Goal: Information Seeking & Learning: Understand process/instructions

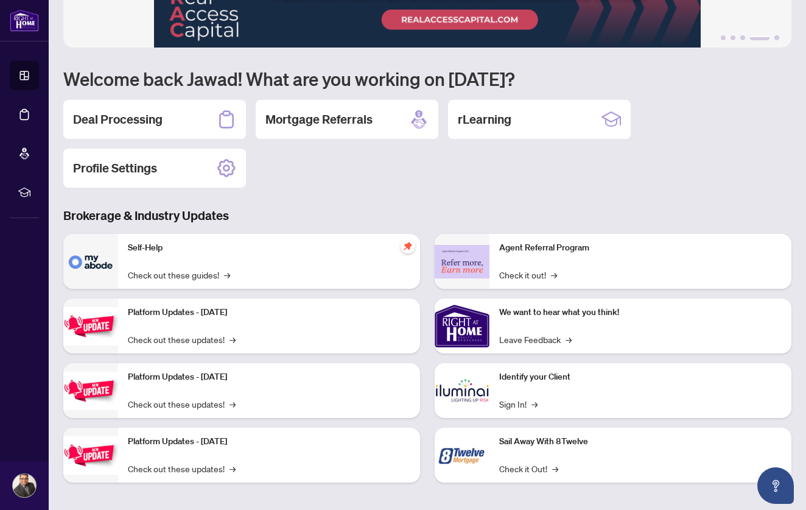
scroll to position [48, 0]
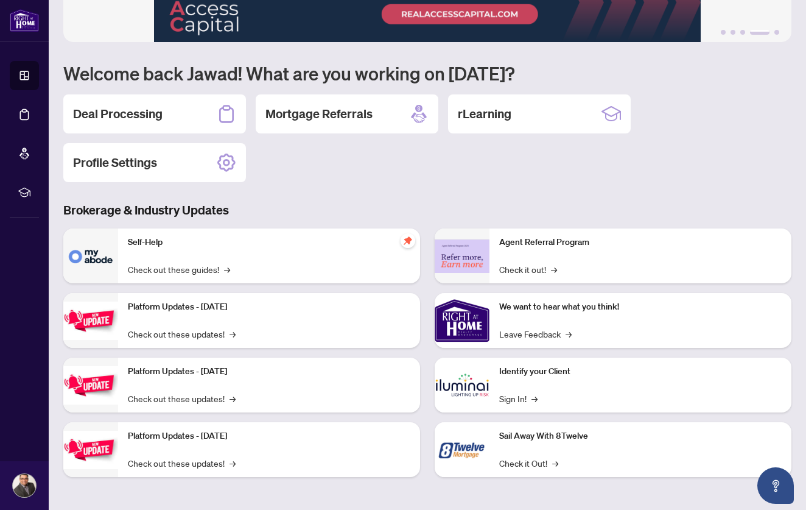
scroll to position [52, 0]
click at [216, 269] on link "Check out these guides! →" at bounding box center [179, 268] width 102 height 13
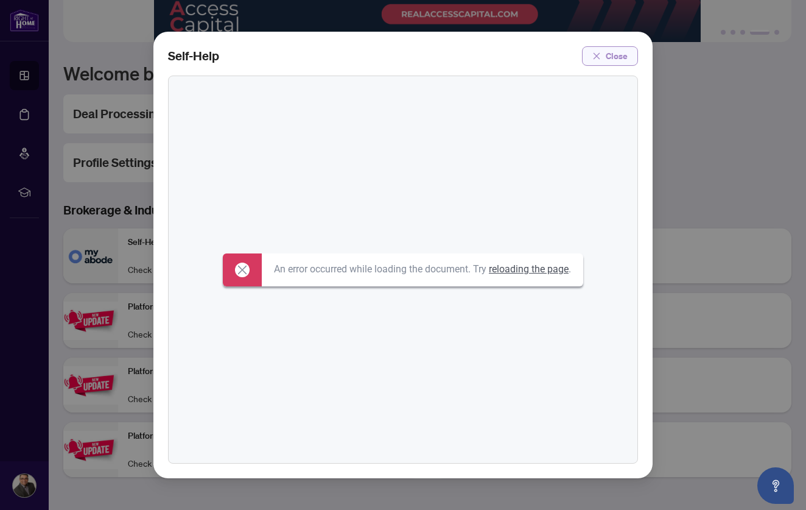
click at [612, 52] on span "Close" at bounding box center [617, 55] width 22 height 19
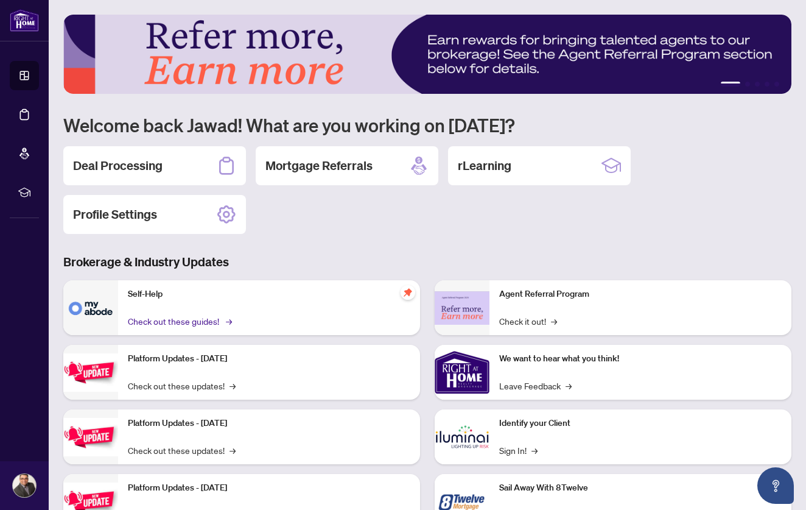
click at [213, 324] on link "Check out these guides! →" at bounding box center [179, 320] width 102 height 13
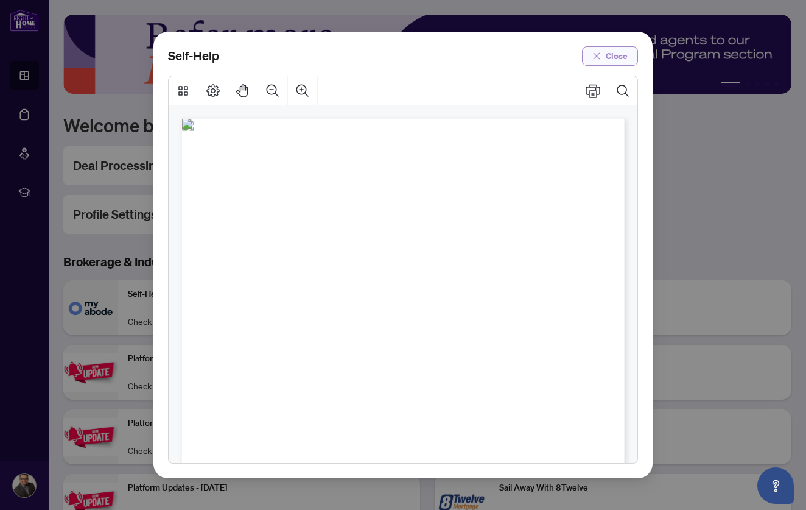
click at [627, 54] on span "Close" at bounding box center [617, 55] width 22 height 19
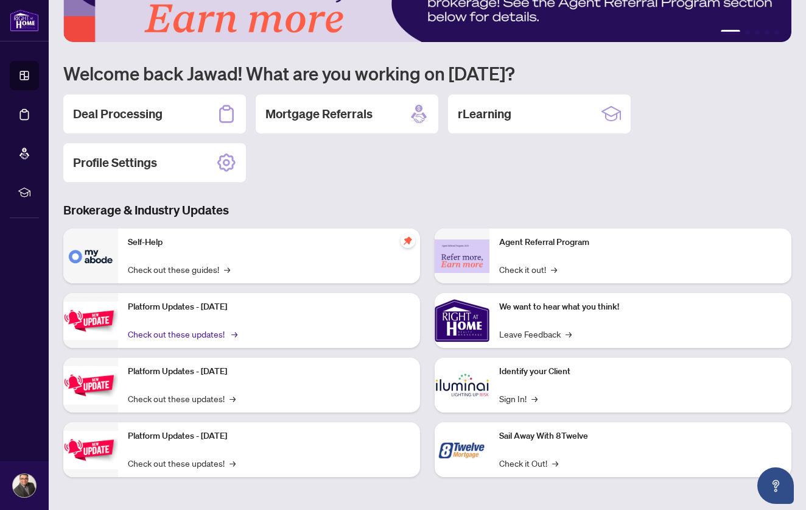
scroll to position [52, 0]
click at [211, 334] on link "Check out these updates! →" at bounding box center [182, 333] width 108 height 13
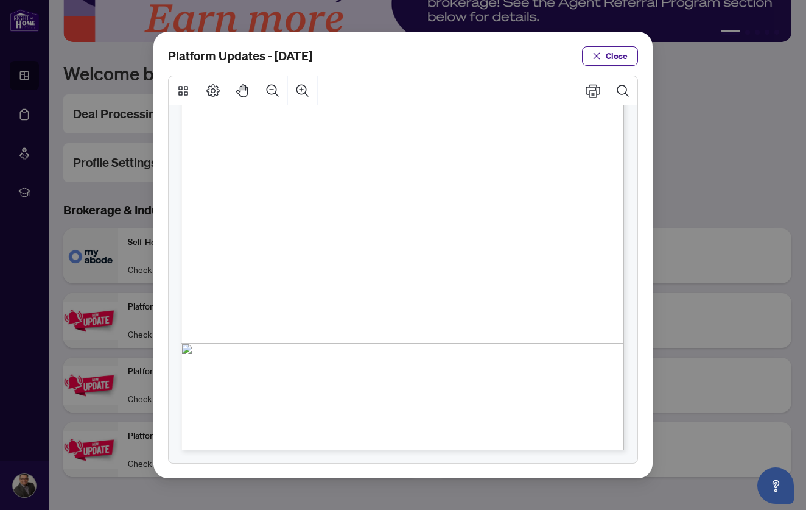
scroll to position [241, 0]
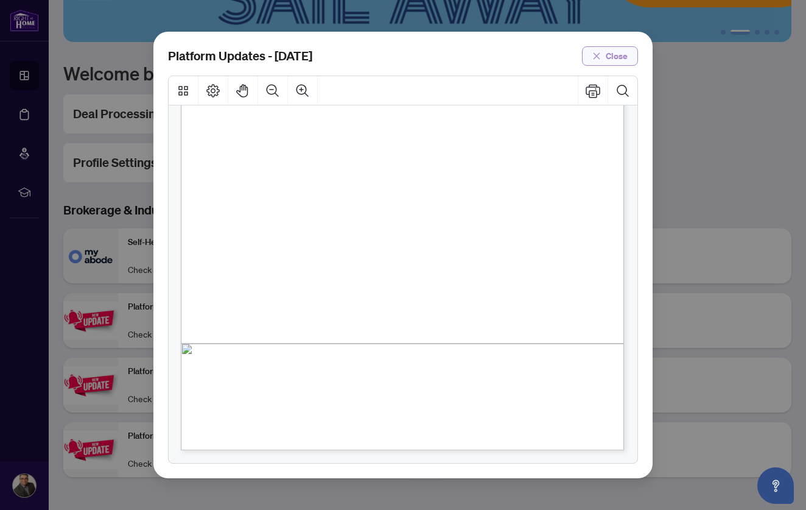
click at [611, 59] on span "Close" at bounding box center [617, 55] width 22 height 19
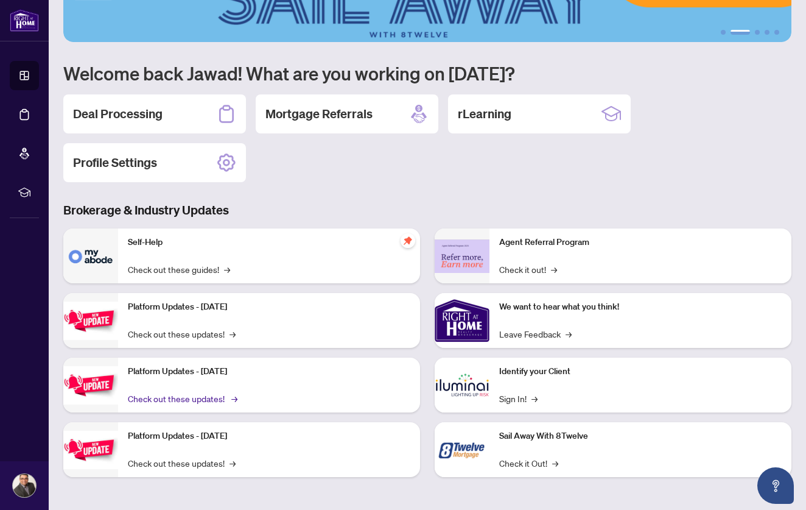
click at [212, 398] on link "Check out these updates! →" at bounding box center [182, 398] width 108 height 13
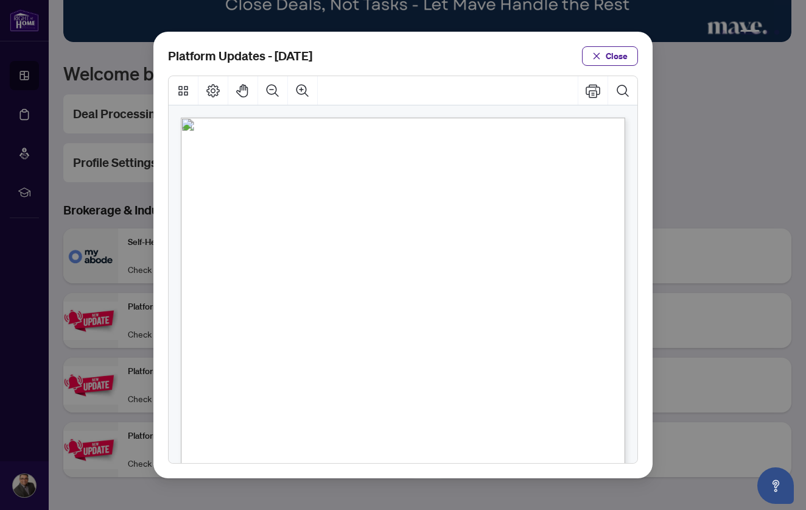
scroll to position [0, 0]
click at [618, 55] on span "Close" at bounding box center [617, 55] width 22 height 19
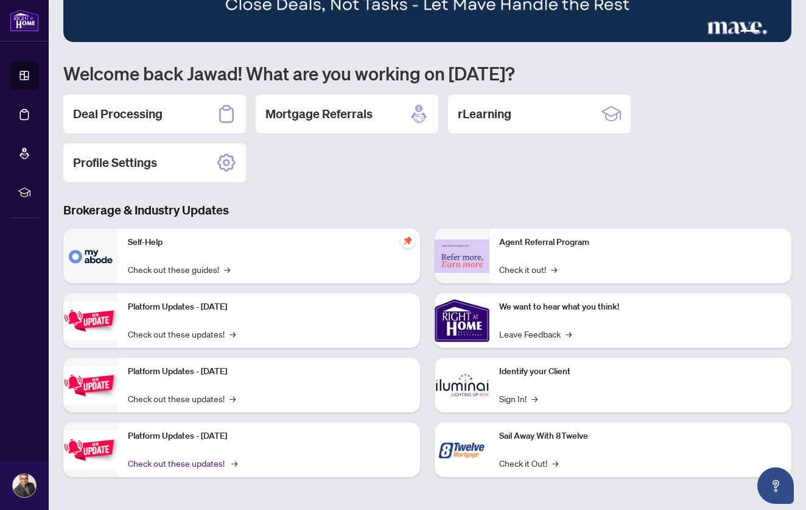
click at [200, 465] on link "Check out these updates! →" at bounding box center [182, 462] width 108 height 13
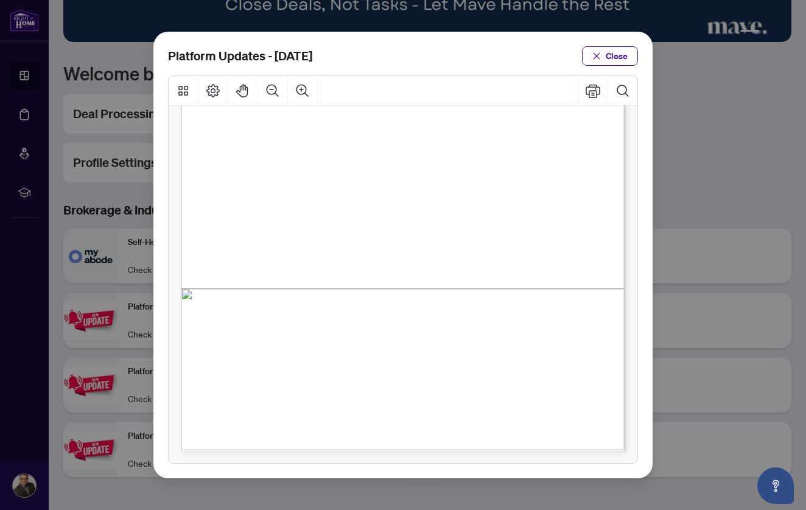
scroll to position [296, 0]
click at [615, 59] on span "Close" at bounding box center [617, 55] width 22 height 19
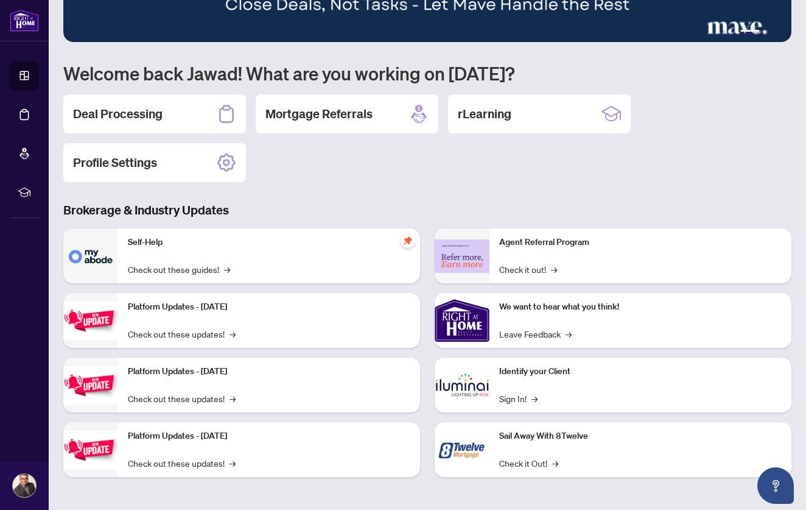
scroll to position [0, 0]
click at [528, 268] on link "Check it out! →" at bounding box center [528, 268] width 58 height 13
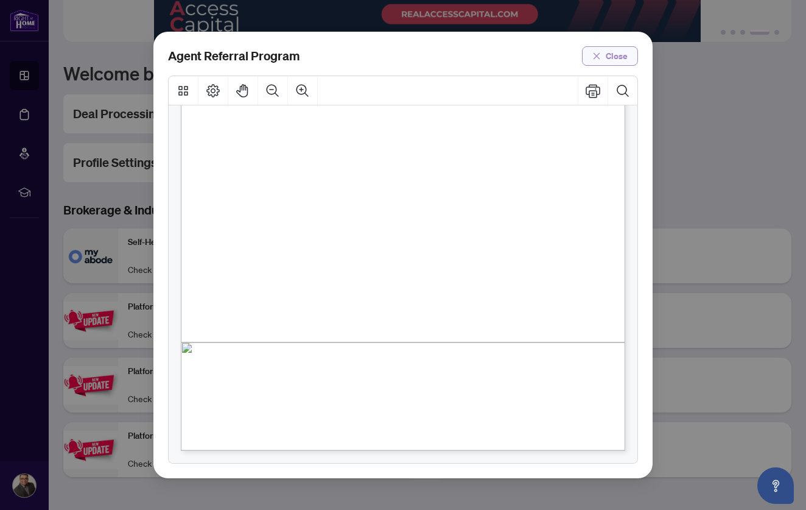
scroll to position [242, 0]
click at [611, 51] on span "Close" at bounding box center [617, 55] width 22 height 19
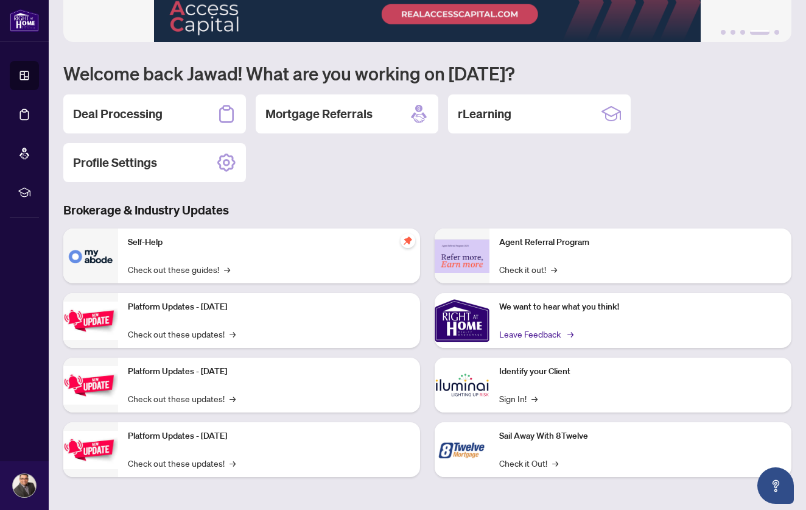
click at [549, 334] on link "Leave Feedback →" at bounding box center [535, 333] width 72 height 13
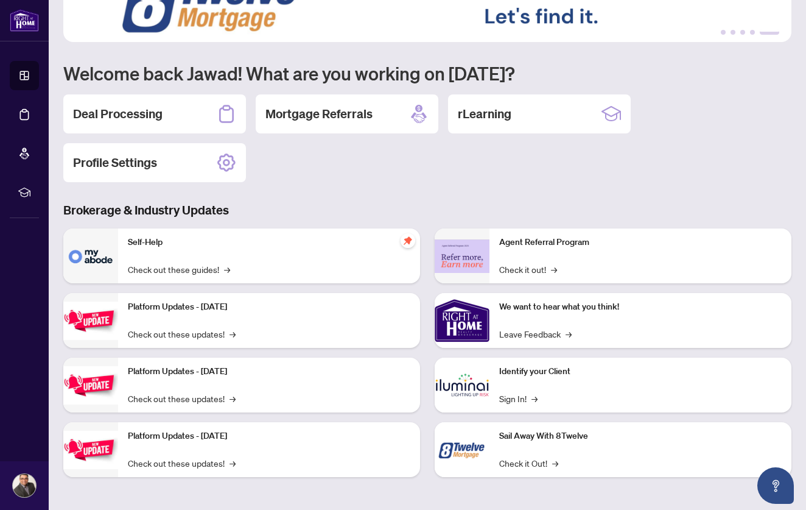
scroll to position [0, 0]
click at [532, 465] on link "Check it Out! →" at bounding box center [528, 462] width 59 height 13
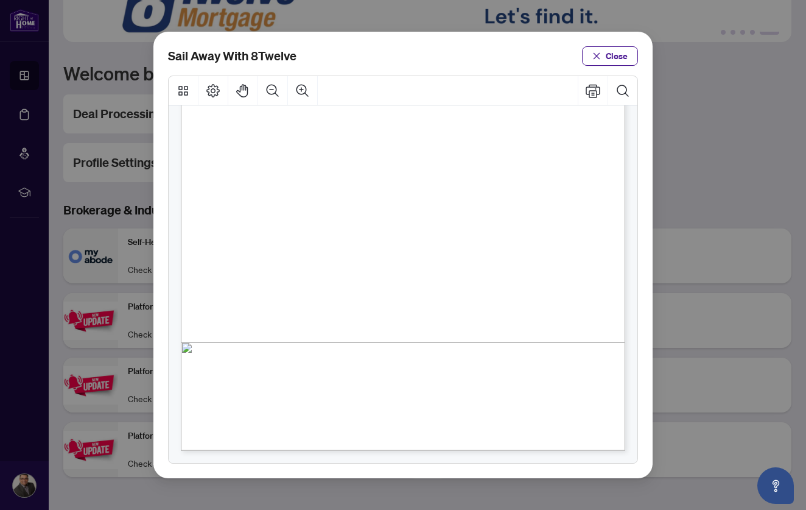
scroll to position [242, 0]
click at [606, 62] on span "Close" at bounding box center [617, 55] width 22 height 19
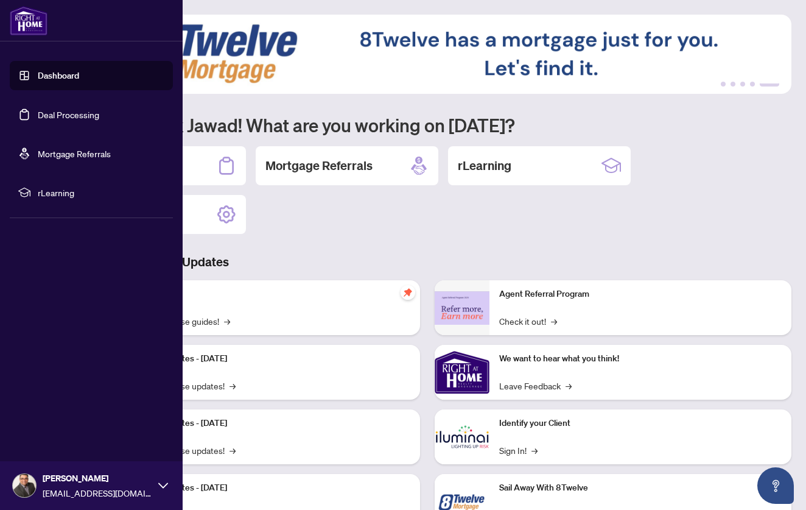
scroll to position [0, 0]
click at [58, 113] on link "Deal Processing" at bounding box center [69, 114] width 62 height 11
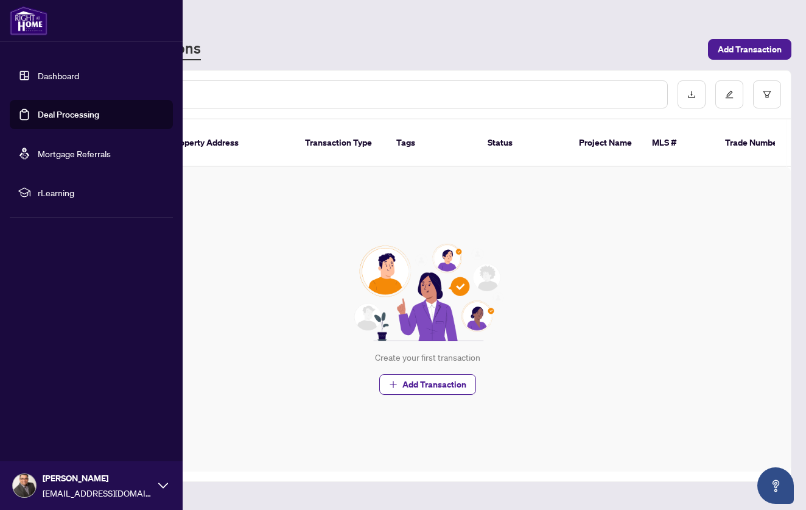
click at [55, 152] on link "Mortgage Referrals" at bounding box center [74, 153] width 73 height 11
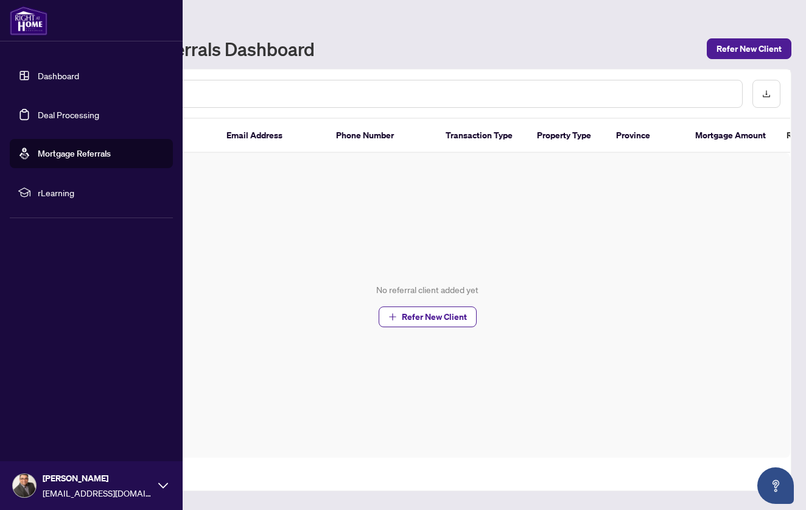
click at [44, 194] on span "rLearning" at bounding box center [101, 192] width 127 height 13
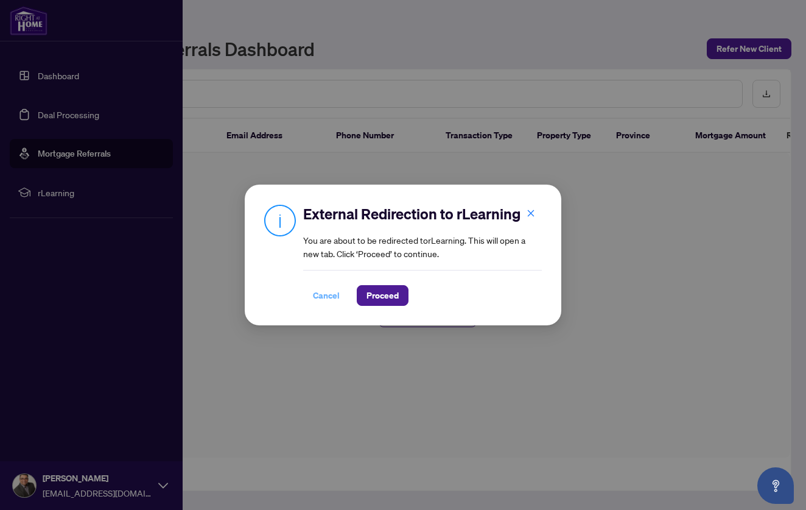
click at [320, 299] on span "Cancel" at bounding box center [326, 295] width 27 height 19
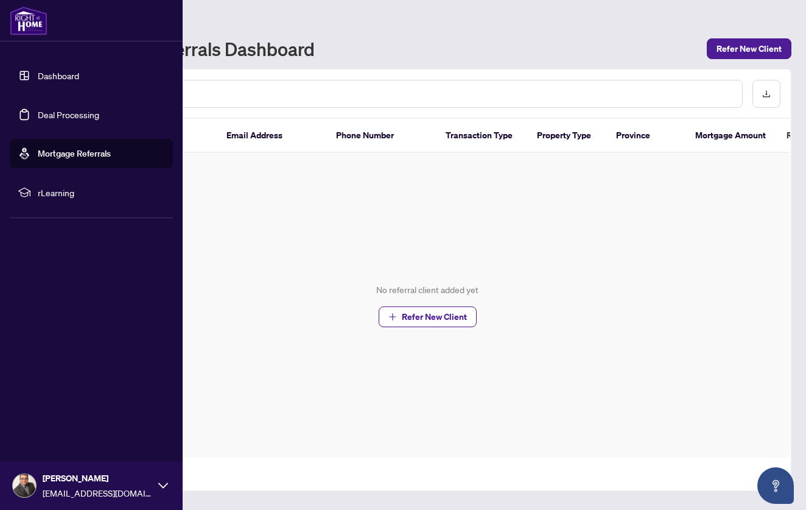
click at [72, 70] on link "Dashboard" at bounding box center [58, 75] width 41 height 11
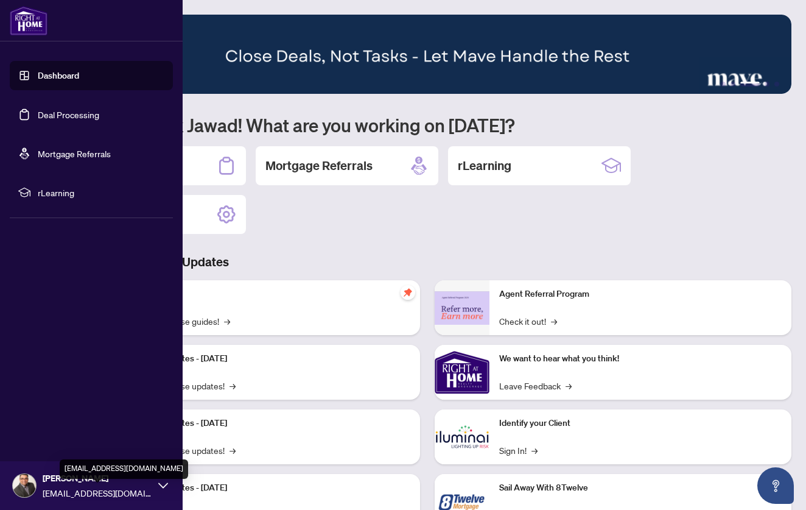
click at [76, 488] on span "[EMAIL_ADDRESS][DOMAIN_NAME]" at bounding box center [98, 492] width 110 height 13
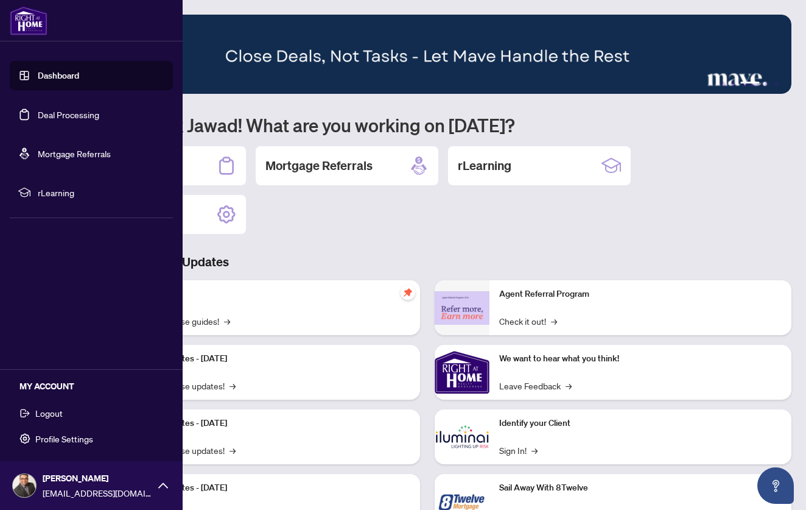
click at [68, 440] on span "Profile Settings" at bounding box center [64, 438] width 58 height 19
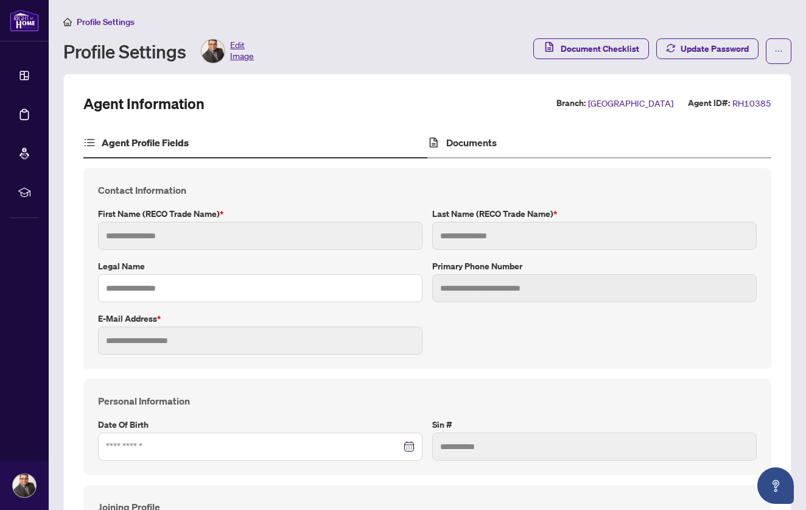
type input "*****"
type input "******"
type input "**********"
type input "*********"
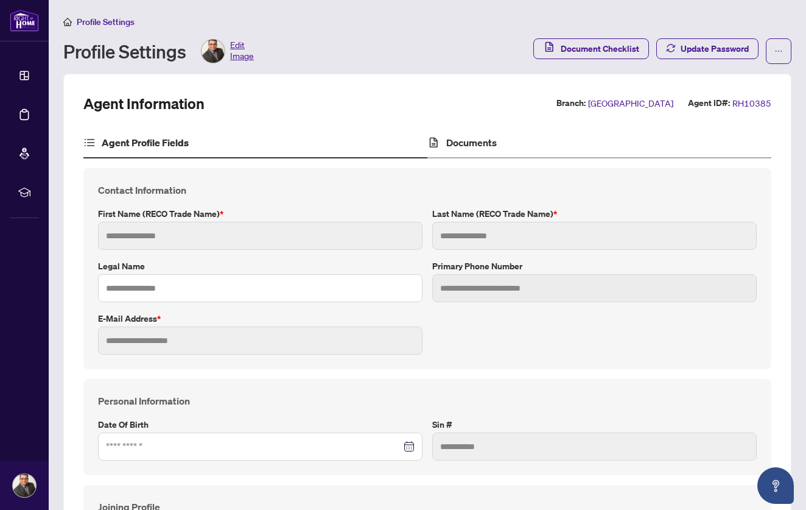
type input "**********"
type input "*******"
type input "****"
type input "**********"
drag, startPoint x: 685, startPoint y: 100, endPoint x: 777, endPoint y: 103, distance: 91.4
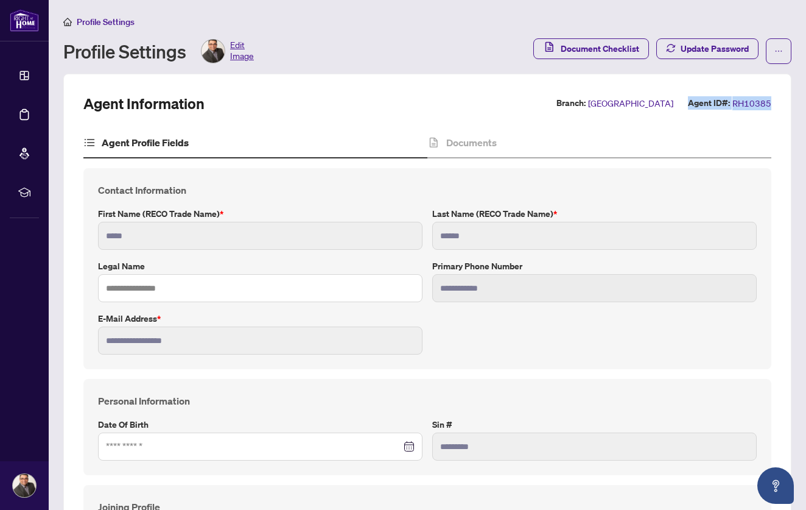
copy div "Agent ID#: RH10385"
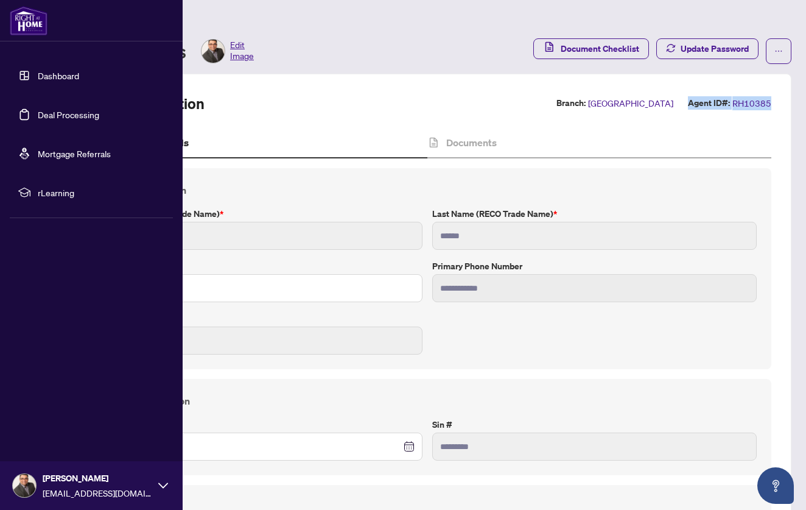
click at [61, 72] on link "Dashboard" at bounding box center [58, 75] width 41 height 11
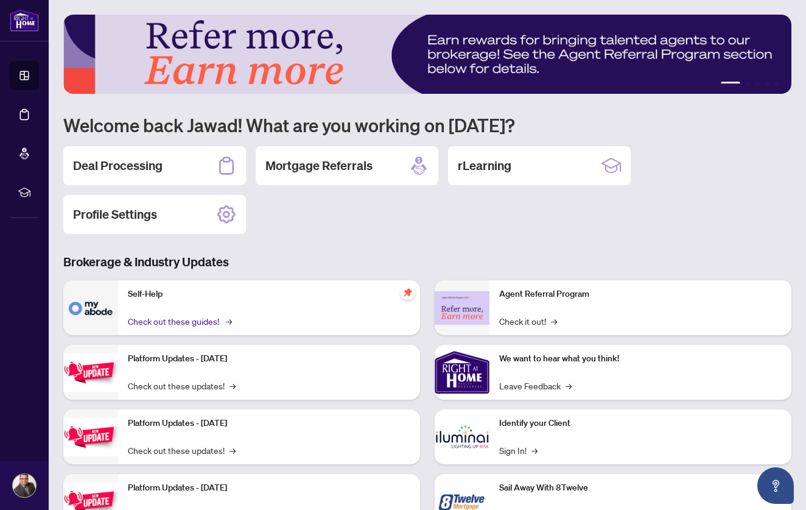
click at [217, 320] on link "Check out these guides! →" at bounding box center [179, 320] width 102 height 13
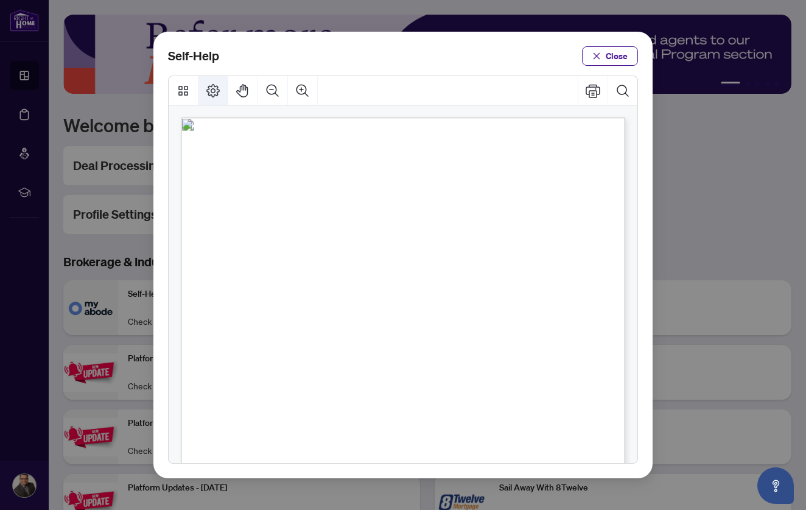
click at [208, 91] on icon "Page Layout" at bounding box center [213, 90] width 15 height 15
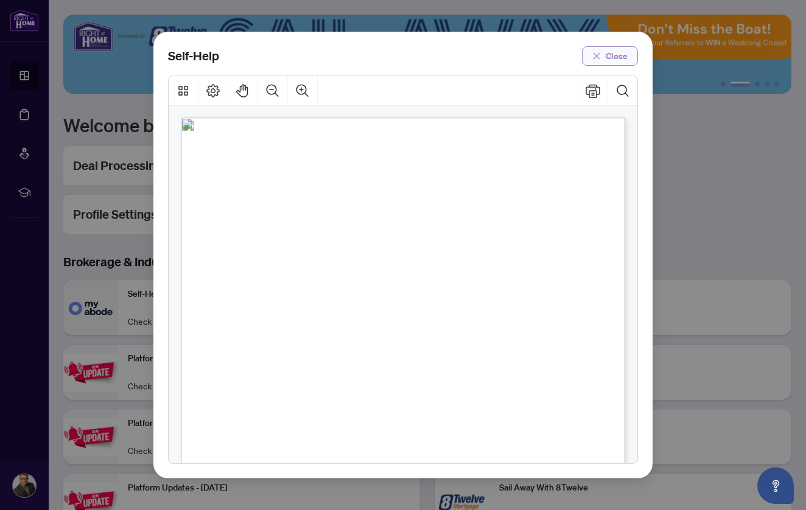
click at [601, 58] on icon "close" at bounding box center [597, 56] width 9 height 9
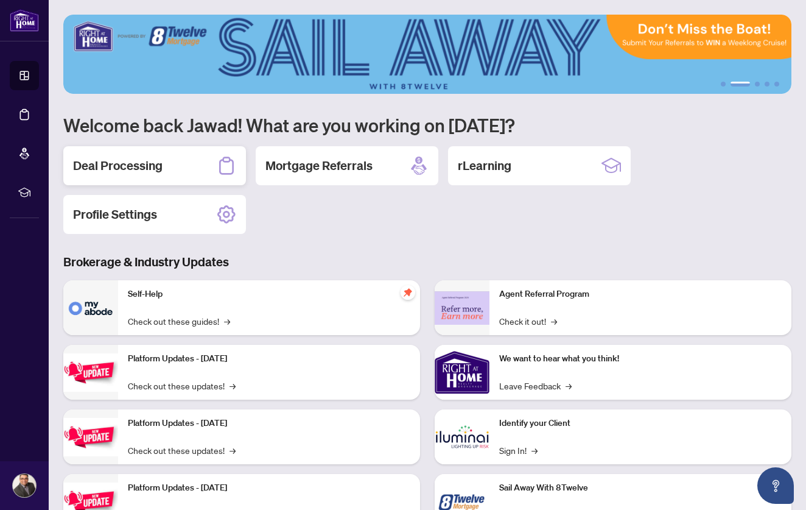
click at [227, 165] on icon at bounding box center [226, 165] width 19 height 19
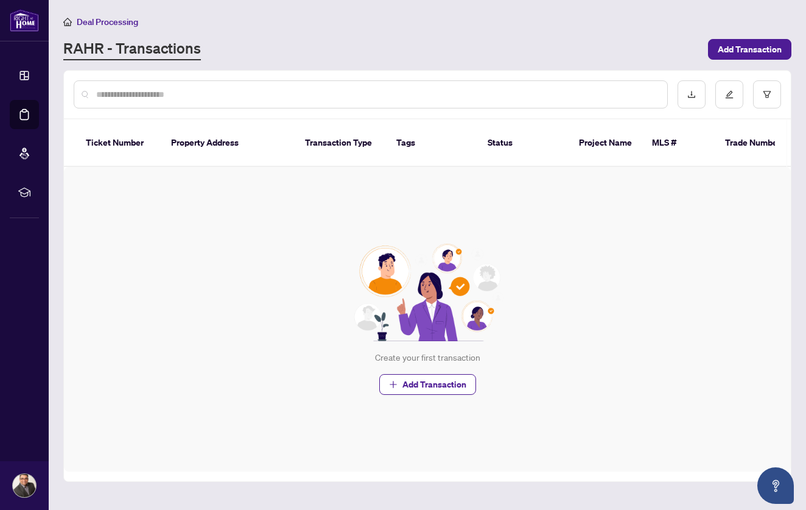
click at [199, 96] on input "text" at bounding box center [377, 94] width 562 height 13
click at [742, 43] on span "Add Transaction" at bounding box center [750, 49] width 64 height 19
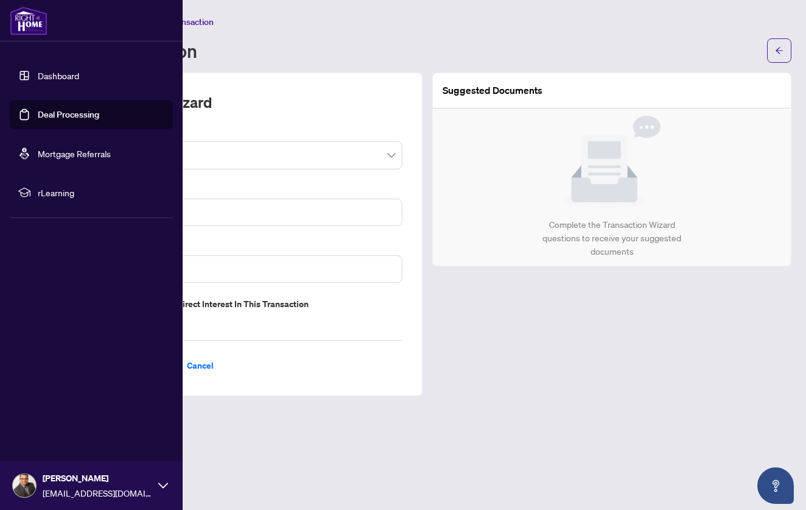
click at [38, 75] on link "Dashboard" at bounding box center [58, 75] width 41 height 11
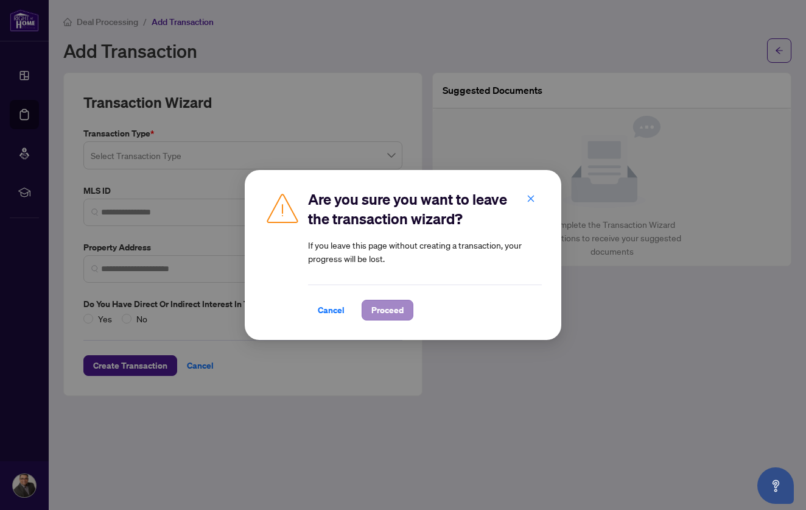
click at [382, 306] on span "Proceed" at bounding box center [388, 309] width 32 height 19
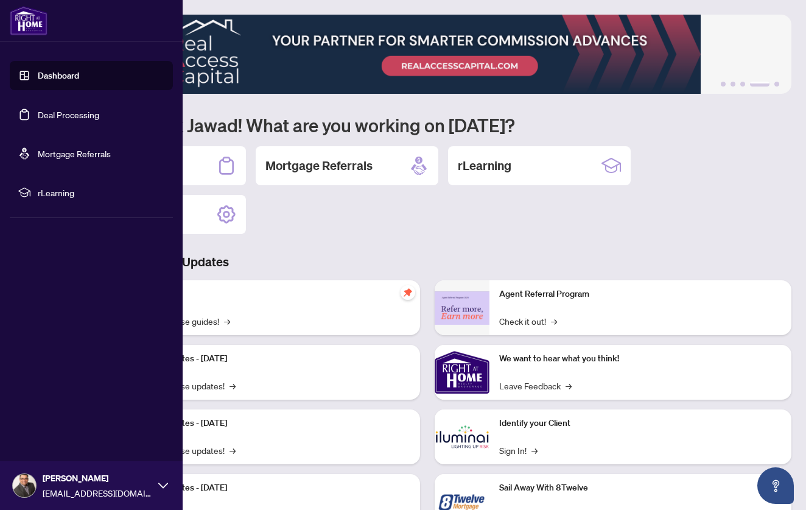
click at [25, 21] on img at bounding box center [29, 20] width 38 height 29
click at [36, 25] on img at bounding box center [29, 20] width 38 height 29
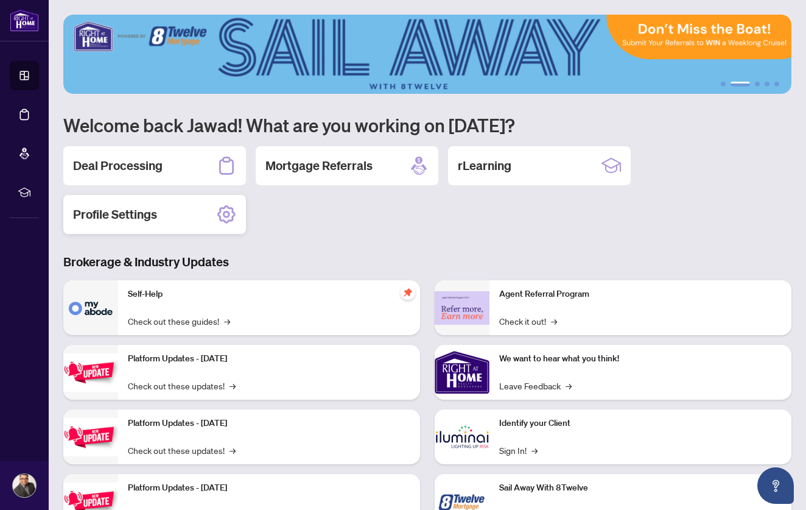
click at [219, 213] on icon at bounding box center [226, 214] width 18 height 18
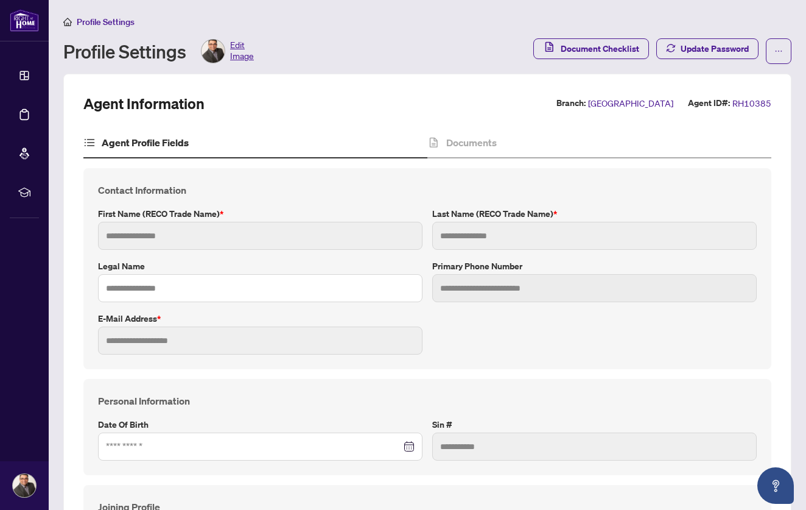
type input "*****"
type input "******"
type input "**********"
type input "*********"
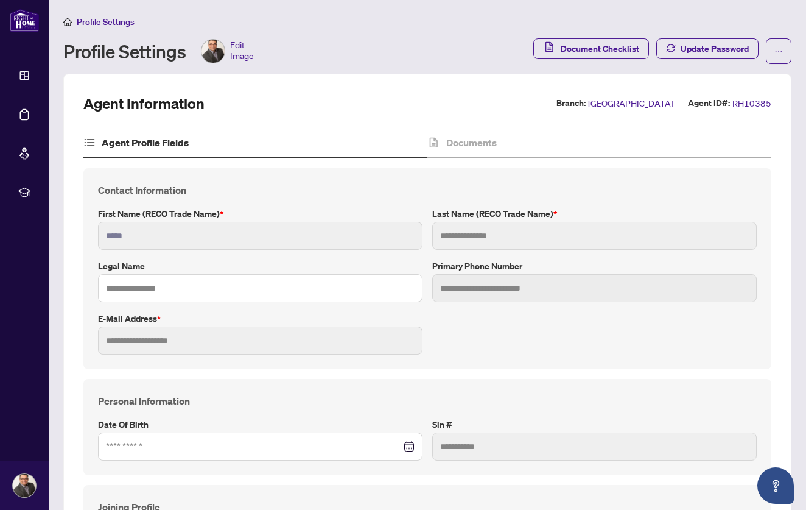
type input "**********"
type input "*******"
type input "****"
type input "**********"
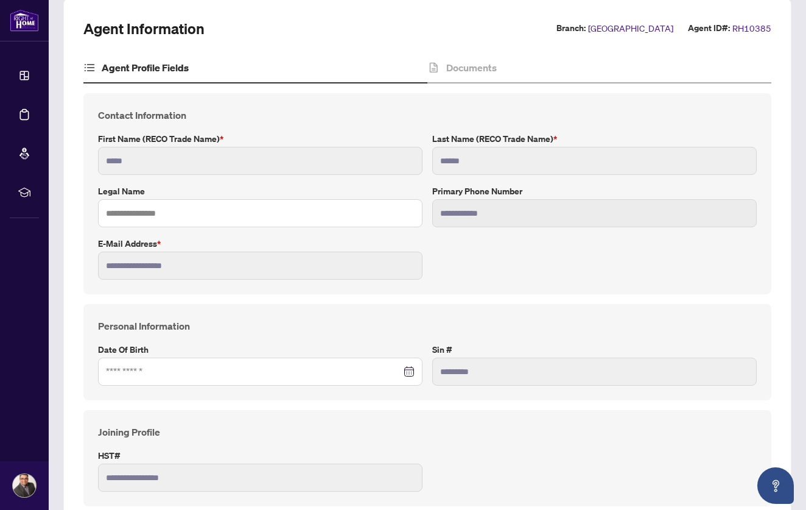
scroll to position [79, 0]
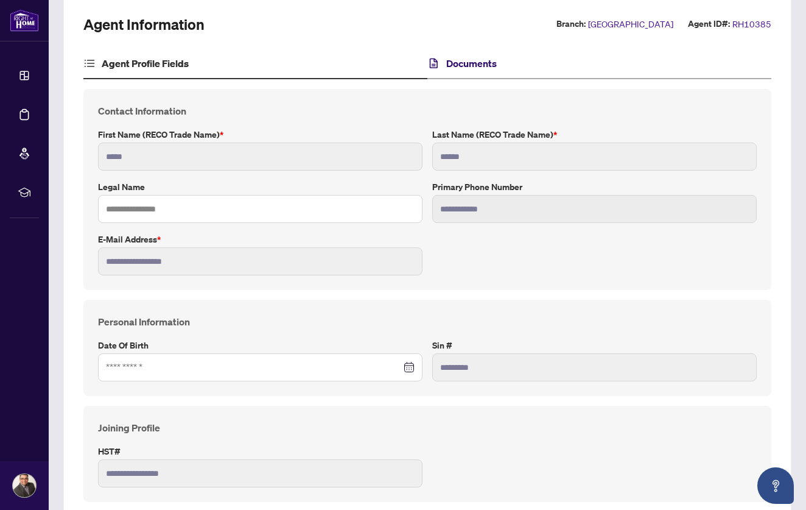
click at [475, 63] on h4 "Documents" at bounding box center [471, 63] width 51 height 15
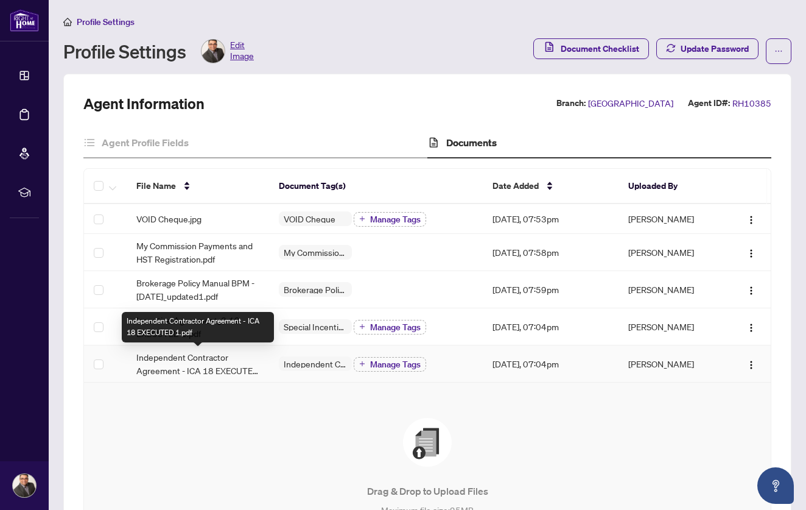
click at [177, 364] on span "Independent Contractor Agreement - ICA 18 EXECUTED 1.pdf" at bounding box center [197, 363] width 123 height 27
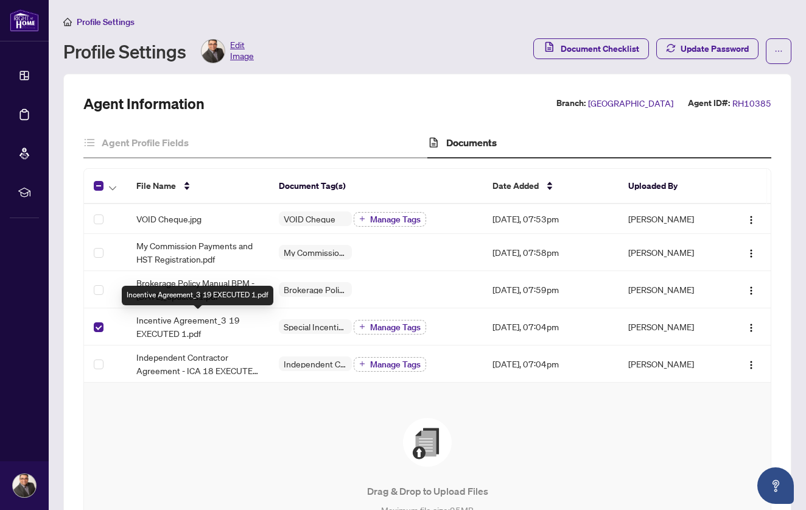
click at [216, 324] on span "Incentive Agreement_3 19 EXECUTED 1.pdf" at bounding box center [197, 326] width 123 height 27
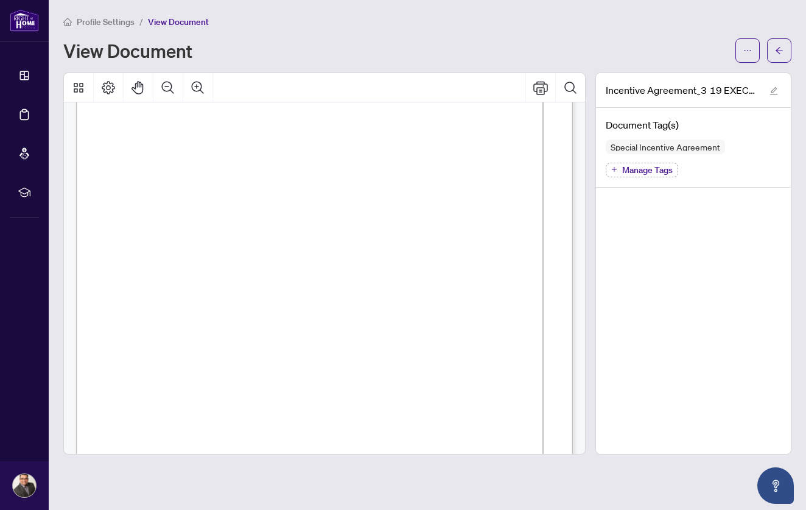
scroll to position [1438, 0]
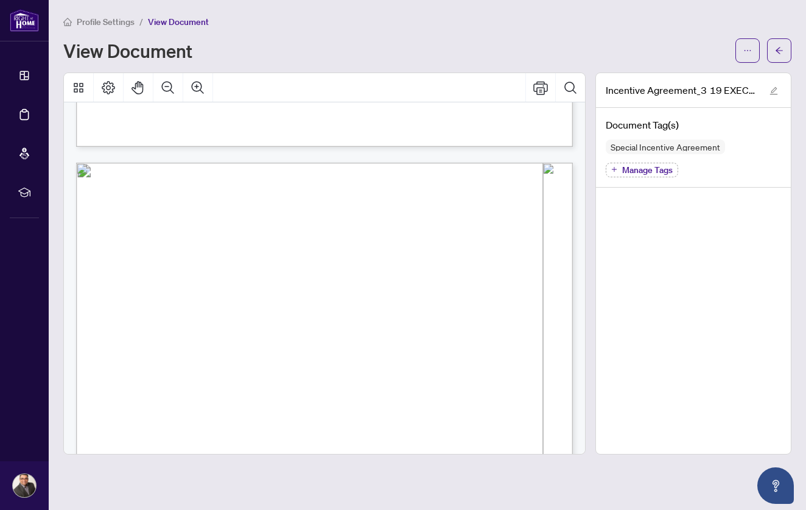
scroll to position [1259, 0]
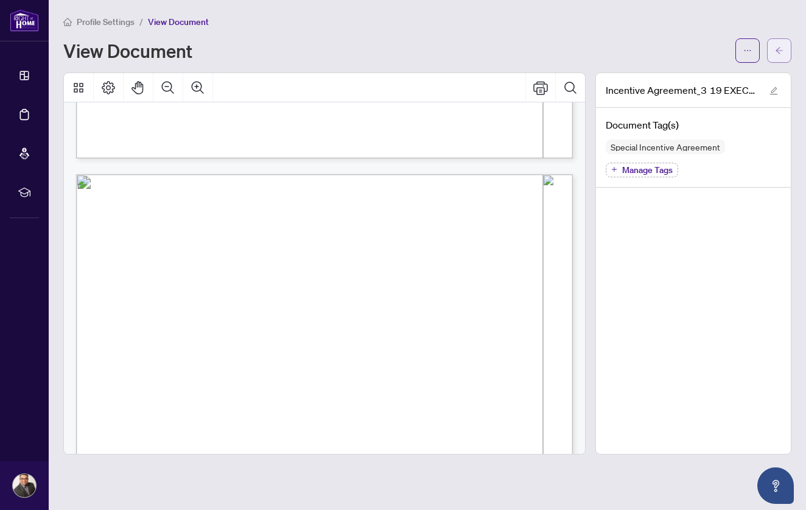
click at [777, 49] on icon "arrow-left" at bounding box center [779, 50] width 9 height 9
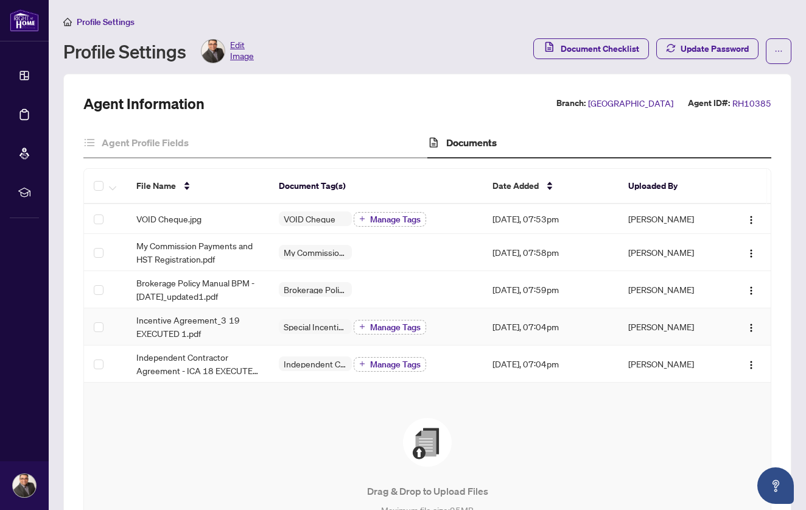
click at [386, 324] on span "Manage Tags" at bounding box center [395, 327] width 51 height 9
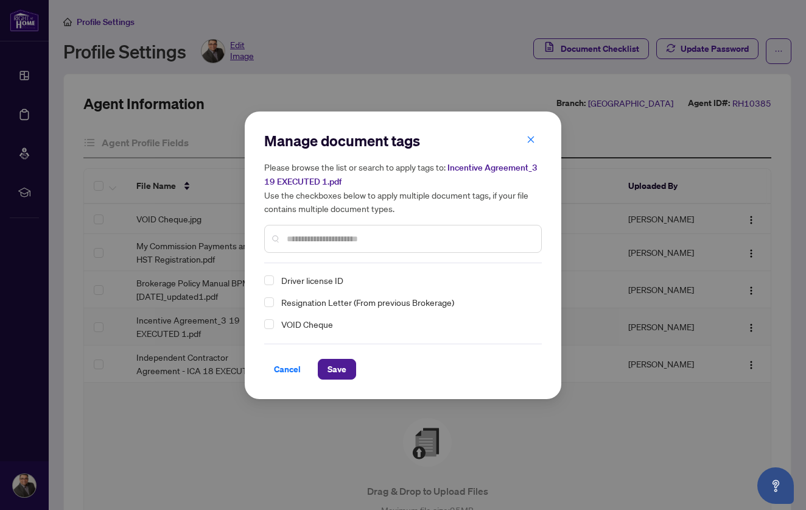
click at [311, 280] on span "Driver license ID" at bounding box center [312, 280] width 62 height 15
click at [529, 138] on icon "close" at bounding box center [531, 139] width 9 height 9
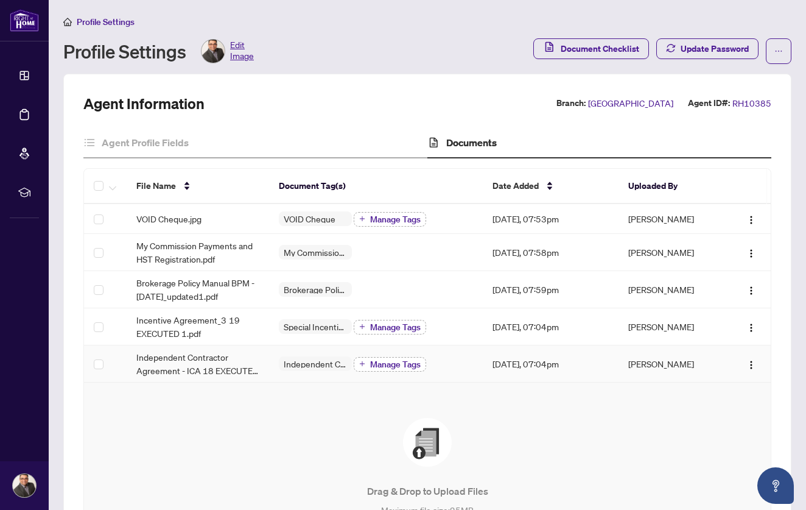
click at [376, 361] on span "Manage Tags" at bounding box center [395, 364] width 51 height 9
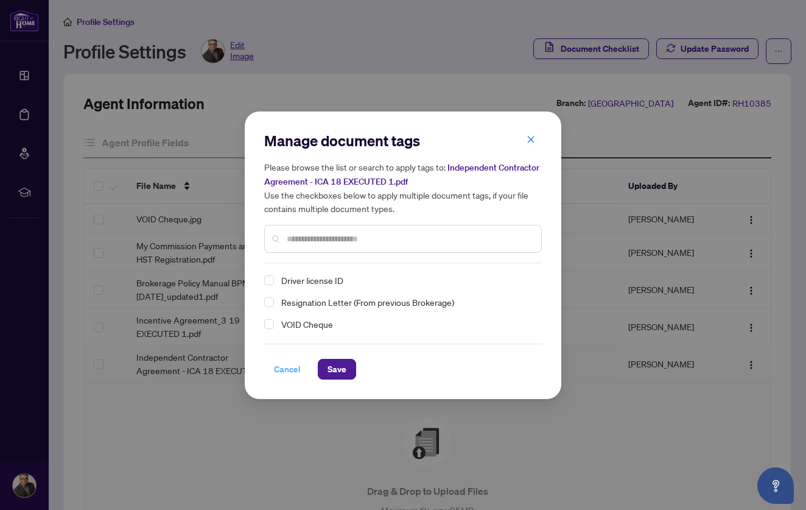
click at [288, 369] on span "Cancel" at bounding box center [287, 368] width 27 height 19
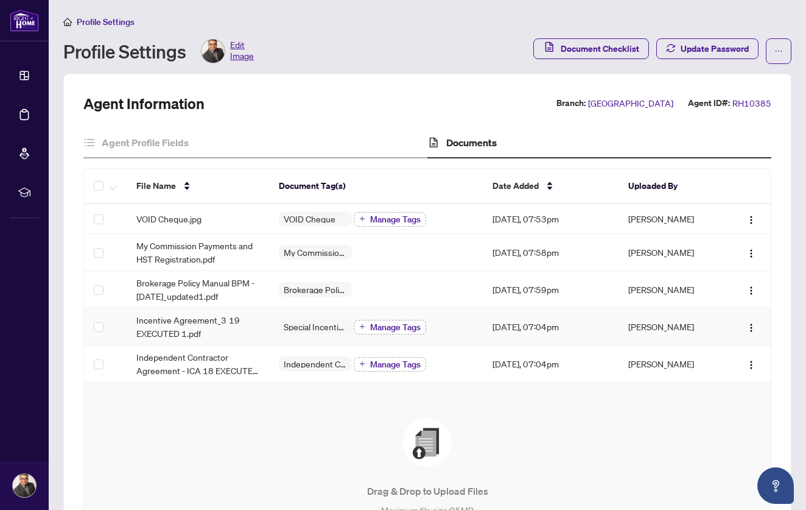
click at [380, 325] on span "Manage Tags" at bounding box center [395, 327] width 51 height 9
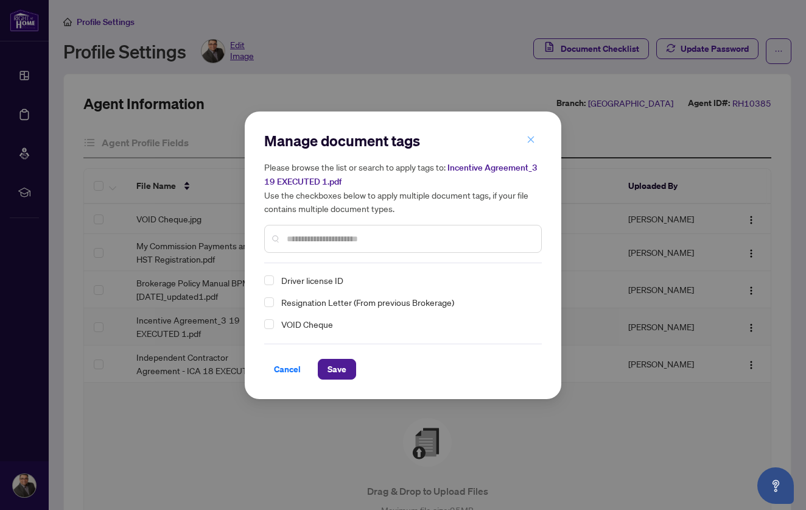
click at [532, 137] on icon "close" at bounding box center [531, 139] width 9 height 9
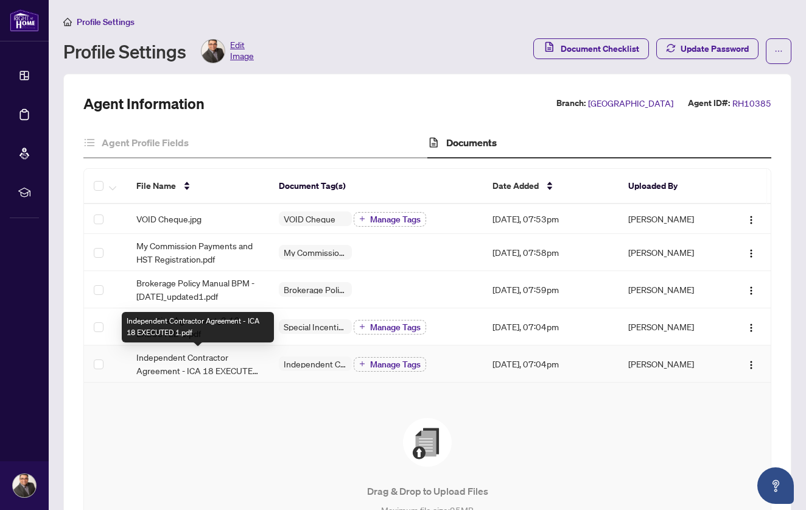
click at [180, 360] on span "Independent Contractor Agreement - ICA 18 EXECUTED 1.pdf" at bounding box center [197, 363] width 123 height 27
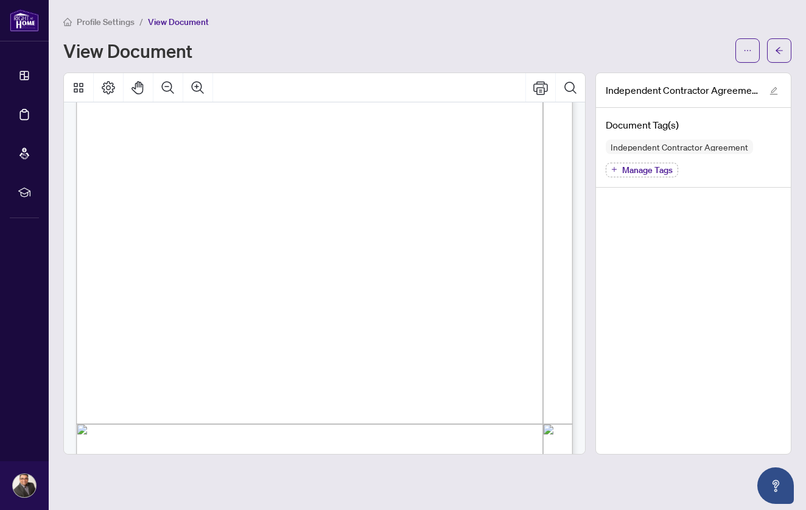
scroll to position [10050, 0]
click at [250, 311] on span "Signer Name" at bounding box center [232, 315] width 35 height 9
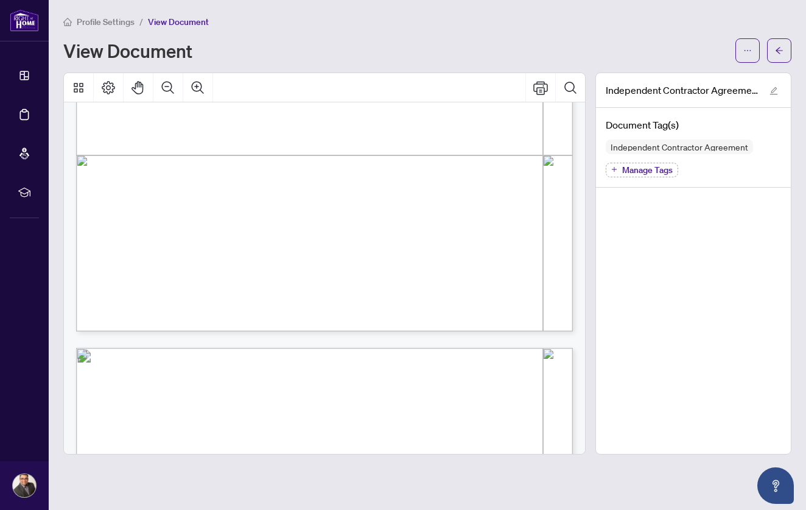
scroll to position [9656, 0]
